Goal: Navigation & Orientation: Locate item on page

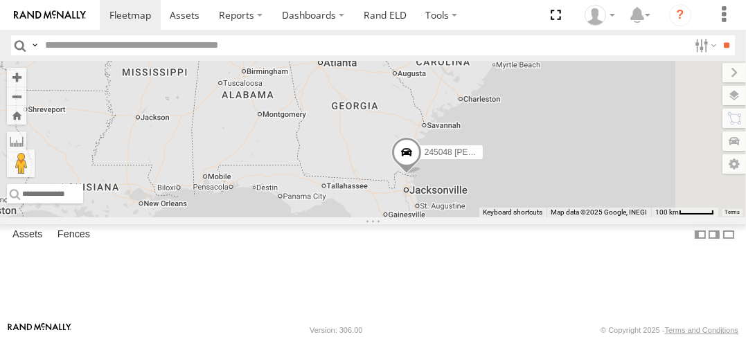
drag, startPoint x: 552, startPoint y: 228, endPoint x: 484, endPoint y: 175, distance: 85.9
click at [486, 176] on div "245048 [PERSON_NAME]" at bounding box center [373, 139] width 746 height 156
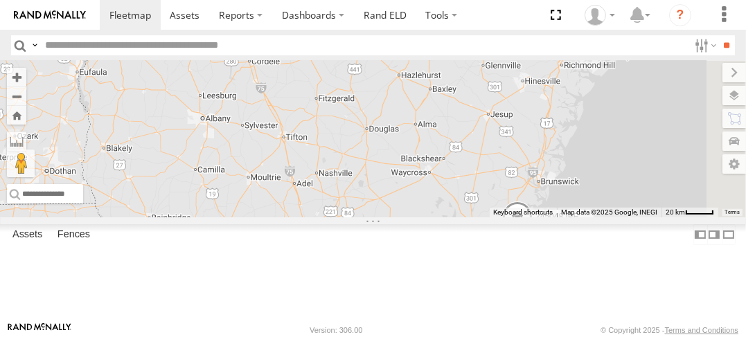
drag, startPoint x: 694, startPoint y: 320, endPoint x: 485, endPoint y: 267, distance: 215.8
click at [483, 217] on div "245048 [PERSON_NAME] Keyboard shortcuts Map Data Map data ©2025 Google, INEGI M…" at bounding box center [373, 139] width 746 height 156
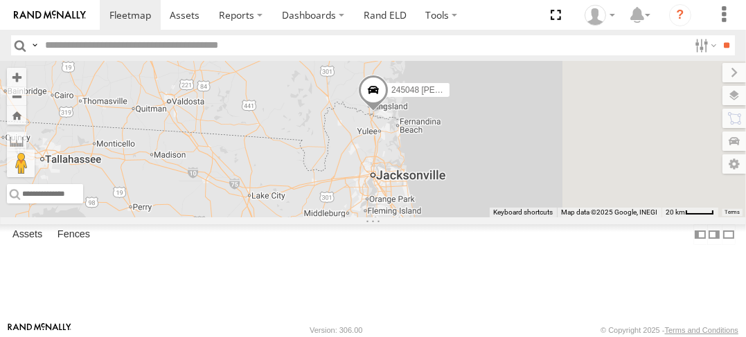
drag, startPoint x: 474, startPoint y: 217, endPoint x: 370, endPoint y: 130, distance: 135.2
click at [370, 130] on div "245048 [PERSON_NAME]" at bounding box center [373, 139] width 746 height 156
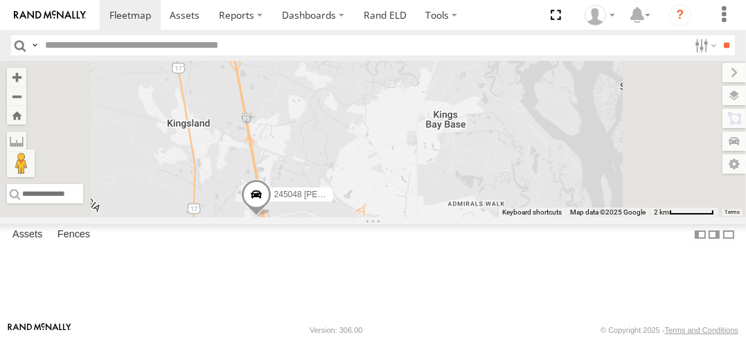
click at [0, 0] on span at bounding box center [0, 0] width 0 height 0
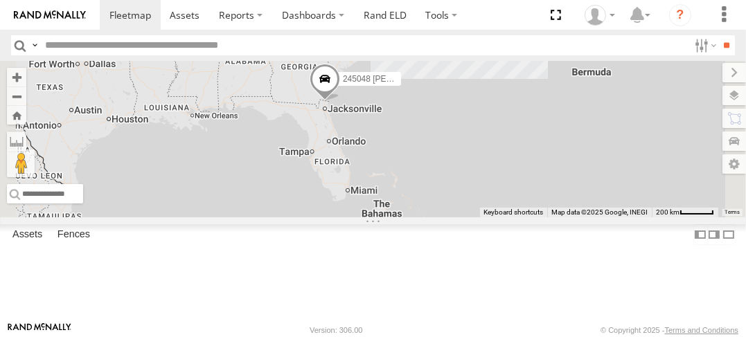
drag, startPoint x: 640, startPoint y: 248, endPoint x: 775, endPoint y: 151, distance: 166.8
click at [745, 151] on html at bounding box center [373, 168] width 746 height 337
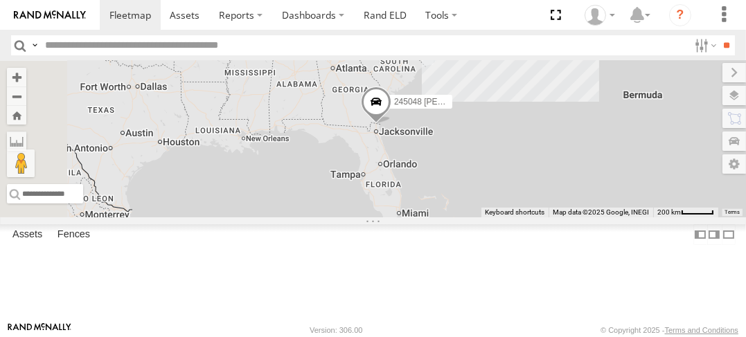
drag, startPoint x: 584, startPoint y: 213, endPoint x: 631, endPoint y: 242, distance: 55.3
click at [631, 217] on div "245048 [PERSON_NAME] 4" at bounding box center [373, 139] width 746 height 156
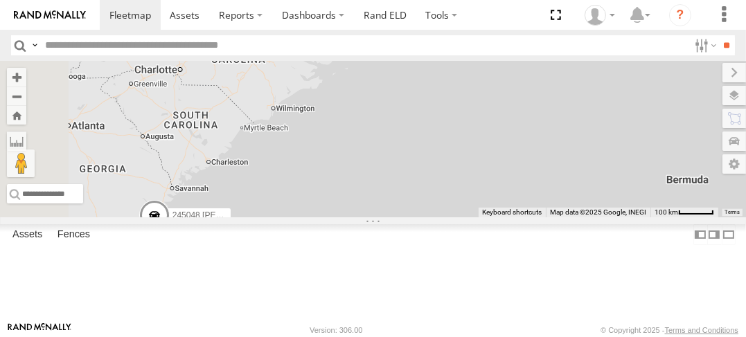
drag, startPoint x: 548, startPoint y: 208, endPoint x: 762, endPoint y: 173, distance: 216.1
click at [745, 173] on html at bounding box center [373, 168] width 746 height 337
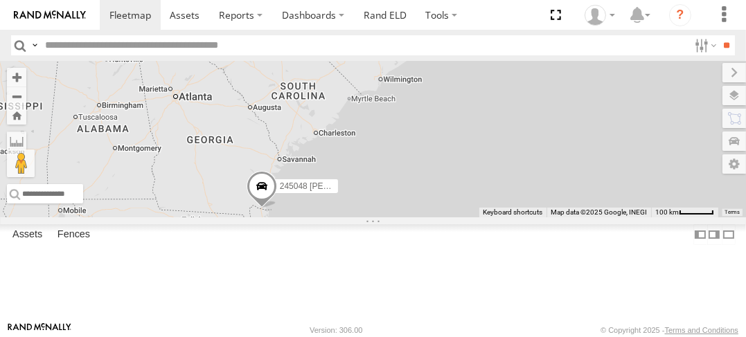
drag, startPoint x: 535, startPoint y: 187, endPoint x: 638, endPoint y: 160, distance: 106.6
click at [638, 160] on div "245048 [PERSON_NAME]" at bounding box center [373, 139] width 746 height 156
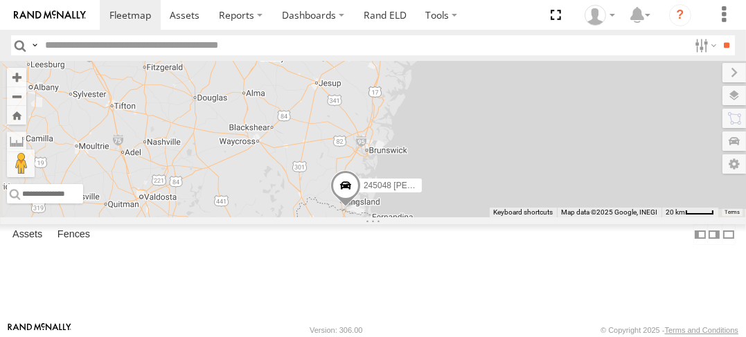
drag, startPoint x: 519, startPoint y: 239, endPoint x: 687, endPoint y: 127, distance: 201.8
click at [687, 127] on div "245048 [PERSON_NAME]" at bounding box center [373, 139] width 746 height 156
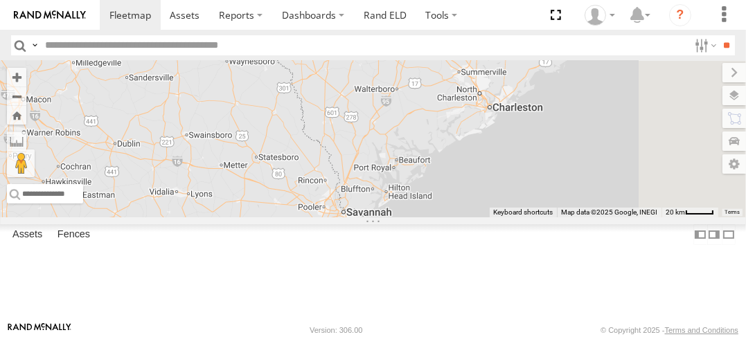
drag, startPoint x: 627, startPoint y: 157, endPoint x: 558, endPoint y: 352, distance: 206.9
click at [558, 336] on html at bounding box center [373, 168] width 746 height 337
